Goal: Task Accomplishment & Management: Understand process/instructions

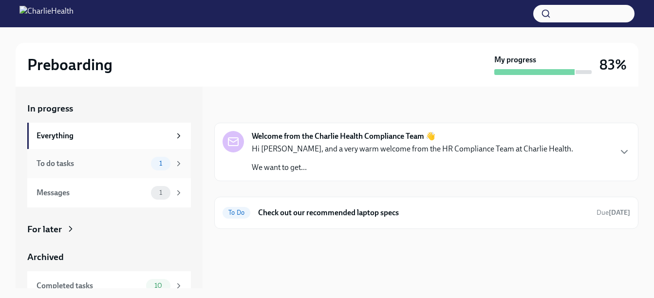
click at [43, 163] on div "To do tasks" at bounding box center [92, 163] width 111 height 11
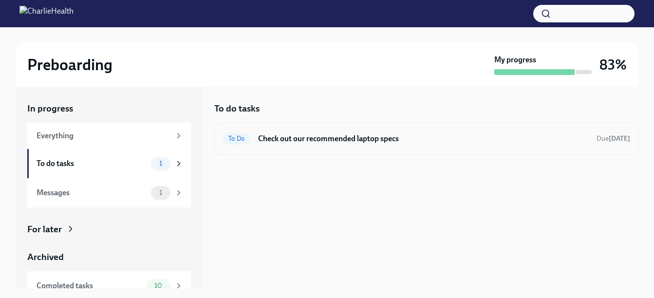
click at [313, 136] on h6 "Check out our recommended laptop specs" at bounding box center [423, 139] width 331 height 11
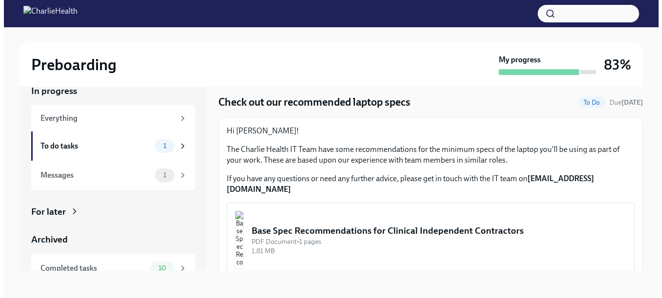
scroll to position [14, 0]
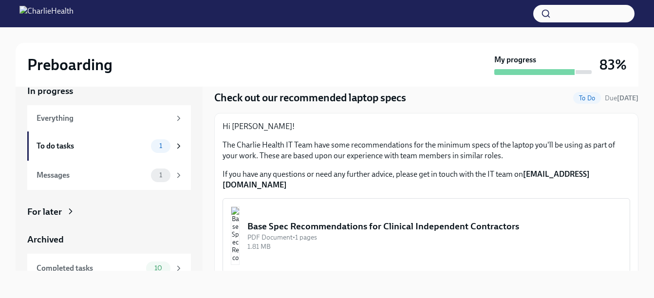
click at [409, 220] on div "Base Spec Recommendations for Clinical Independent Contractors" at bounding box center [435, 226] width 375 height 13
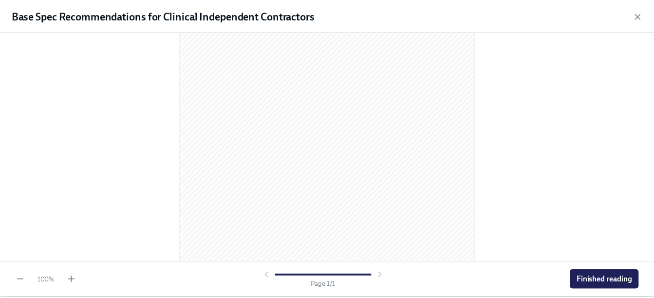
scroll to position [172, 0]
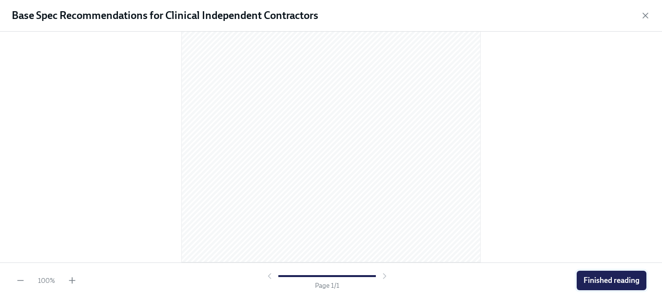
click at [619, 281] on span "Finished reading" at bounding box center [611, 281] width 56 height 10
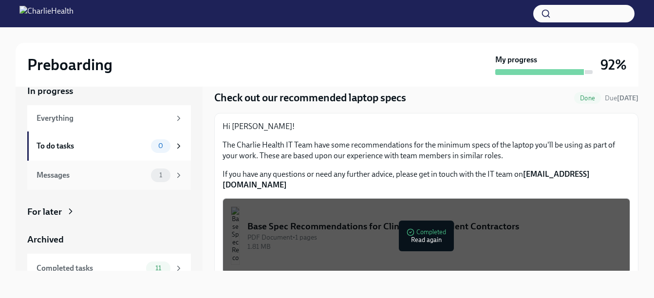
click at [58, 173] on div "Messages" at bounding box center [92, 175] width 111 height 11
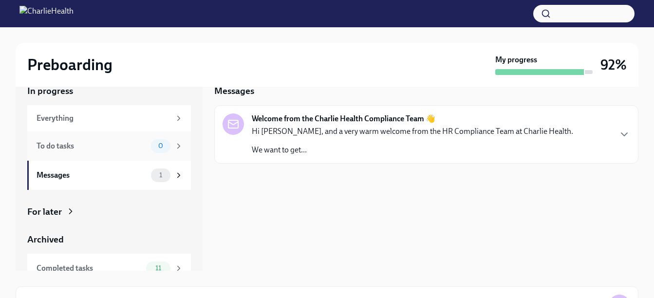
click at [57, 143] on div "To do tasks" at bounding box center [92, 146] width 111 height 11
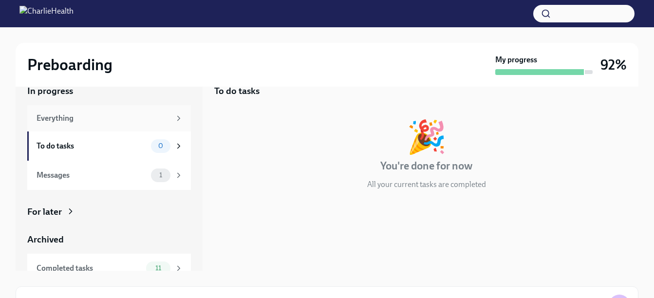
click at [59, 114] on div "Everything" at bounding box center [104, 118] width 134 height 11
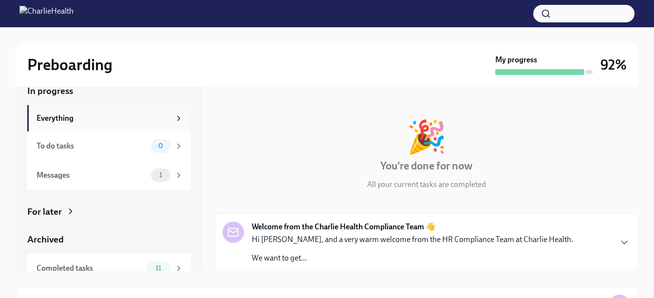
click at [59, 114] on div "Everything" at bounding box center [104, 118] width 134 height 11
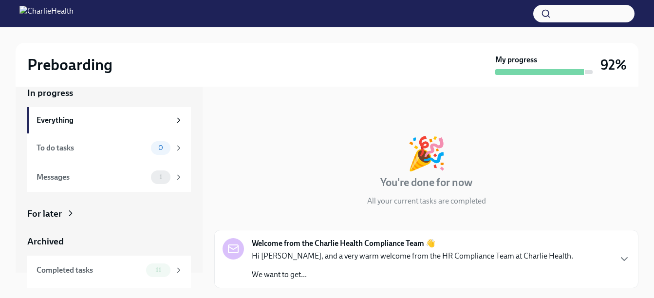
scroll to position [41, 0]
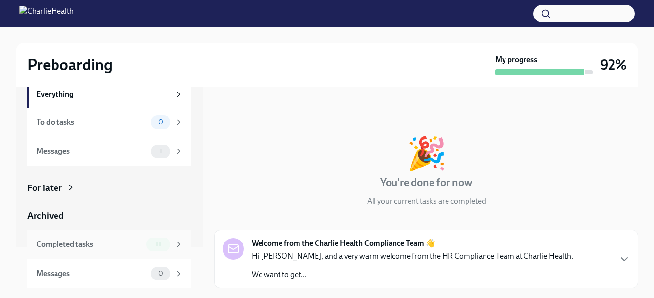
click at [153, 245] on span "11" at bounding box center [159, 244] width 18 height 7
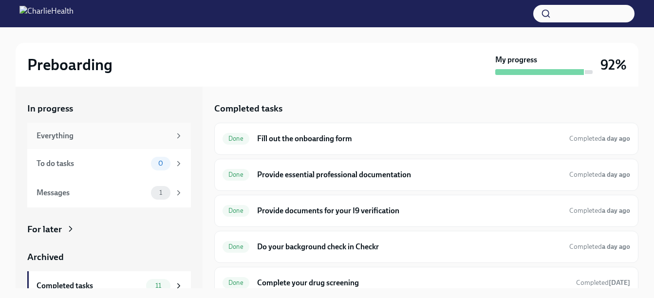
click at [47, 134] on div "Everything" at bounding box center [104, 136] width 134 height 11
